Goal: Find specific page/section: Find specific page/section

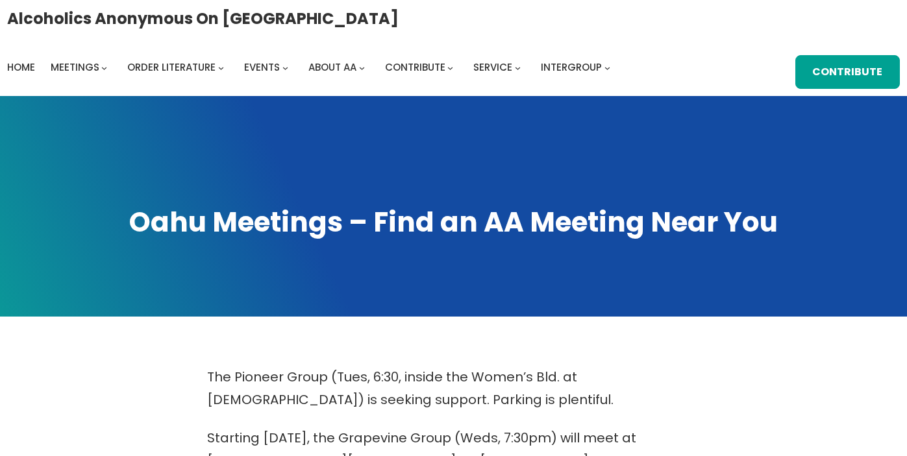
scroll to position [632, 0]
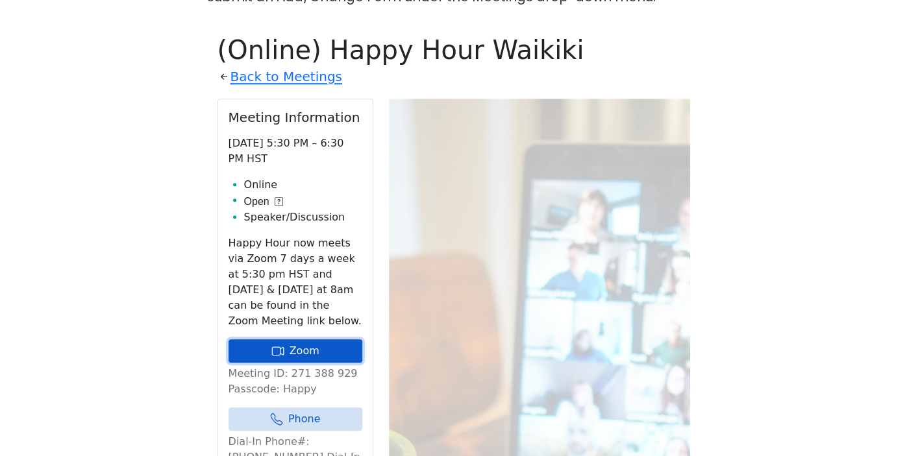
click at [301, 340] on link "Zoom" at bounding box center [296, 351] width 134 height 23
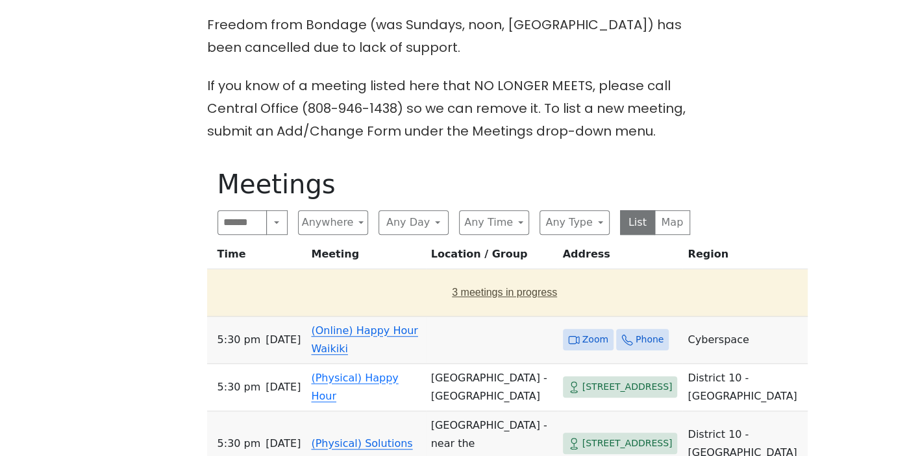
scroll to position [506, 0]
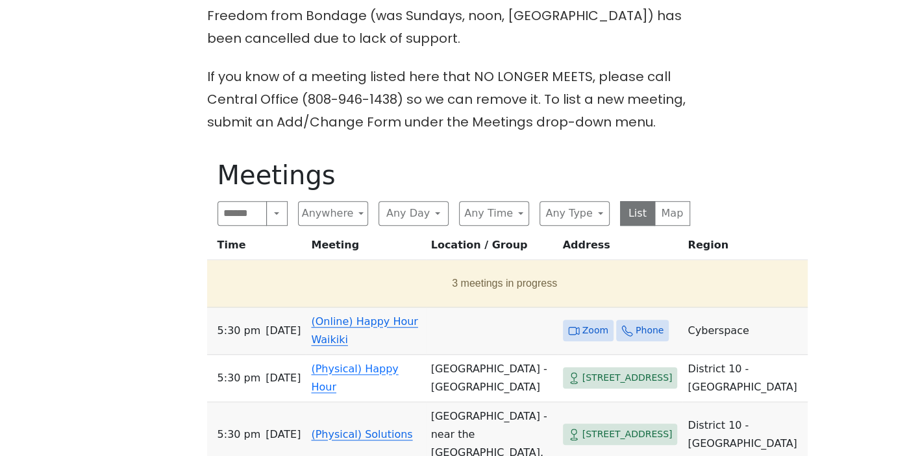
click at [361, 322] on link "(Online) Happy Hour Waikiki" at bounding box center [364, 330] width 106 height 31
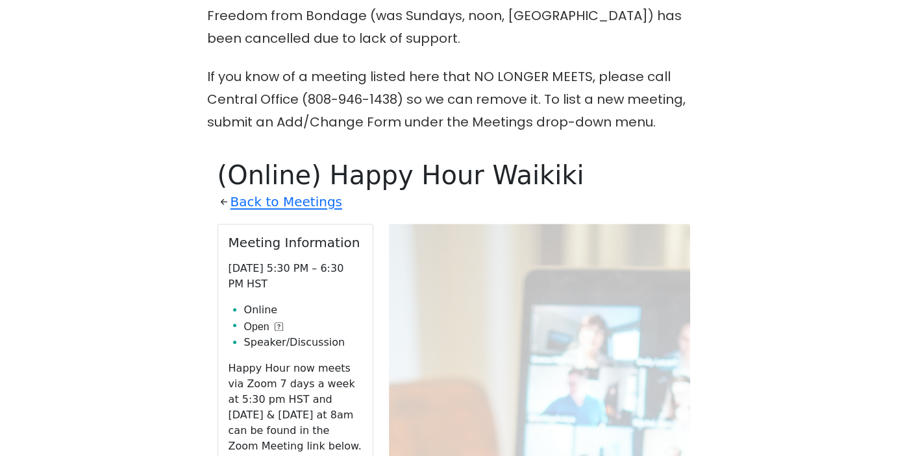
scroll to position [632, 0]
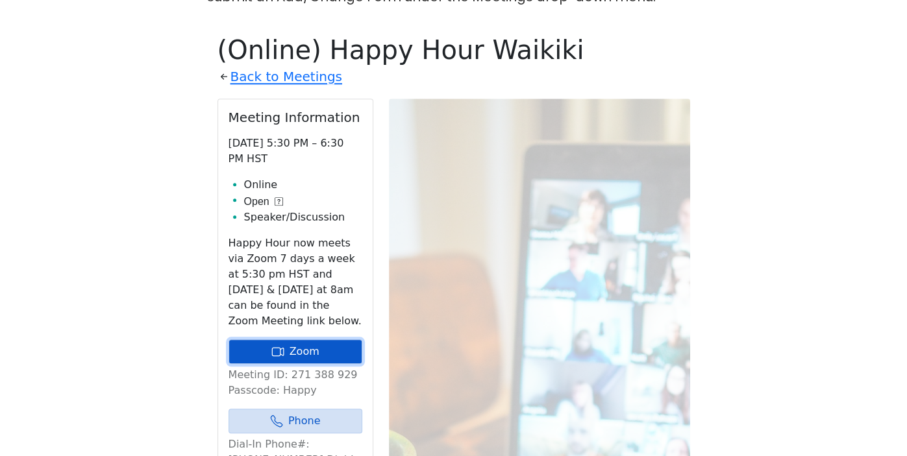
click at [313, 340] on link "Zoom" at bounding box center [296, 352] width 134 height 25
